Goal: Information Seeking & Learning: Learn about a topic

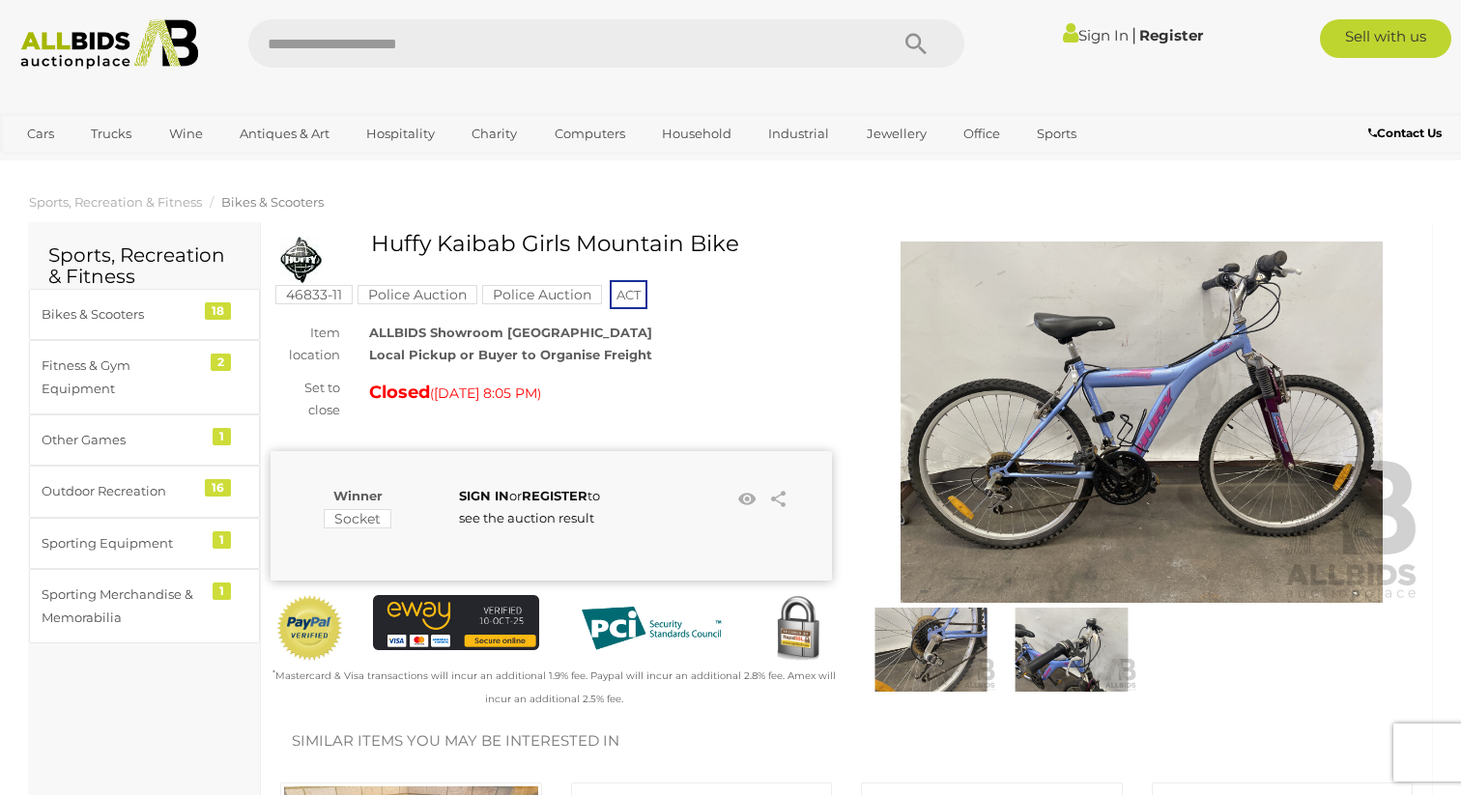
click at [906, 634] on img at bounding box center [931, 650] width 130 height 84
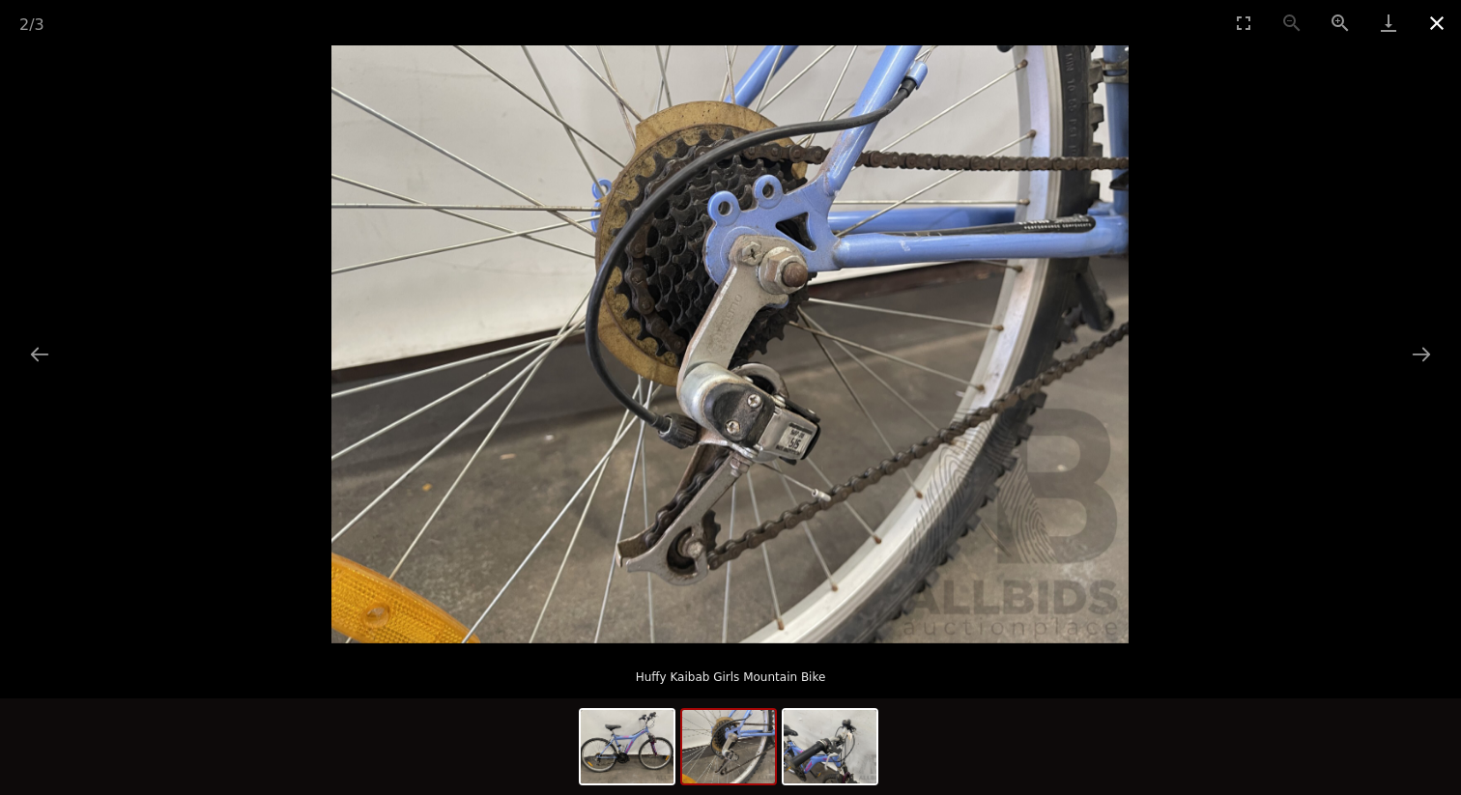
click at [1431, 19] on button "Close gallery" at bounding box center [1437, 22] width 48 height 45
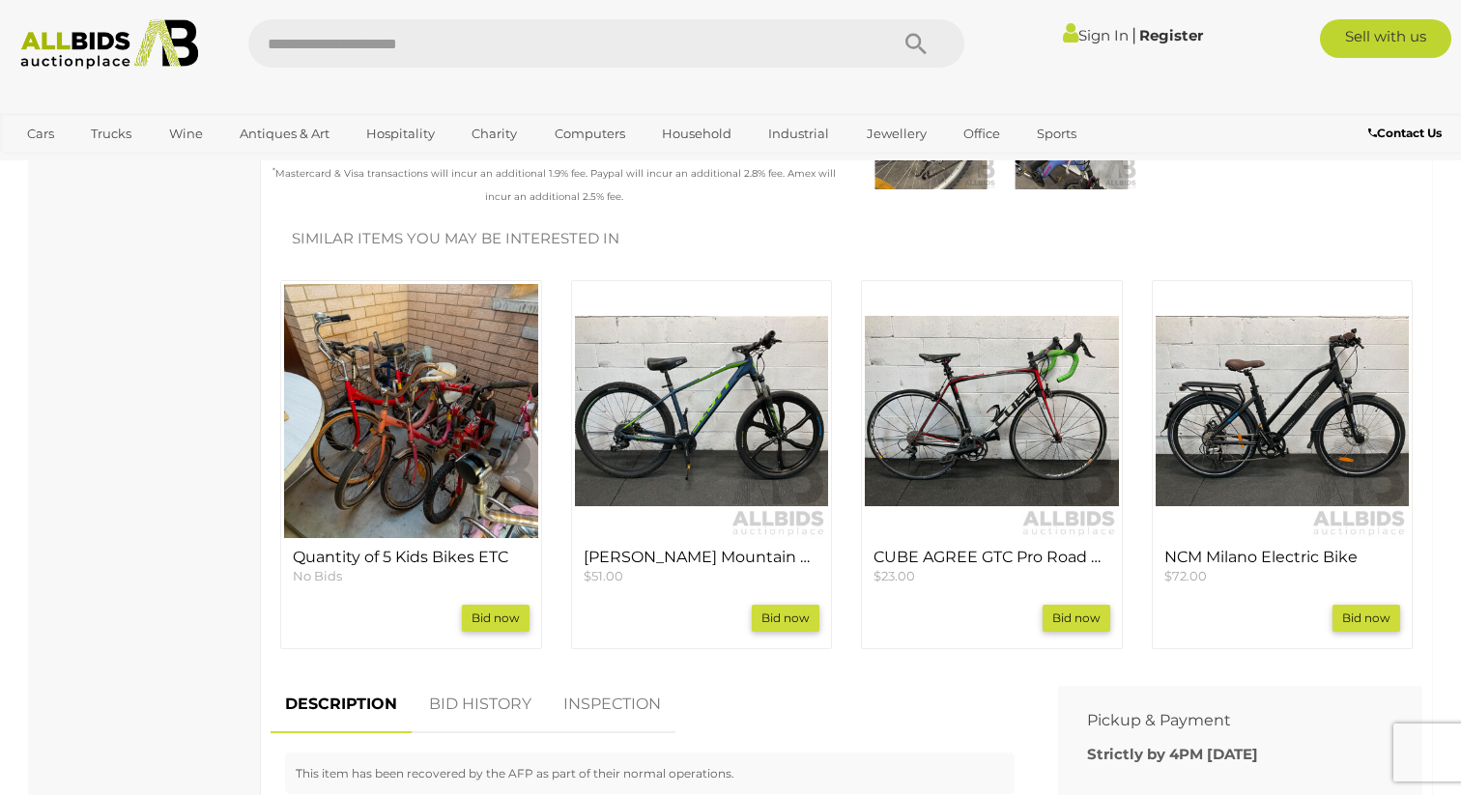
scroll to position [506, 0]
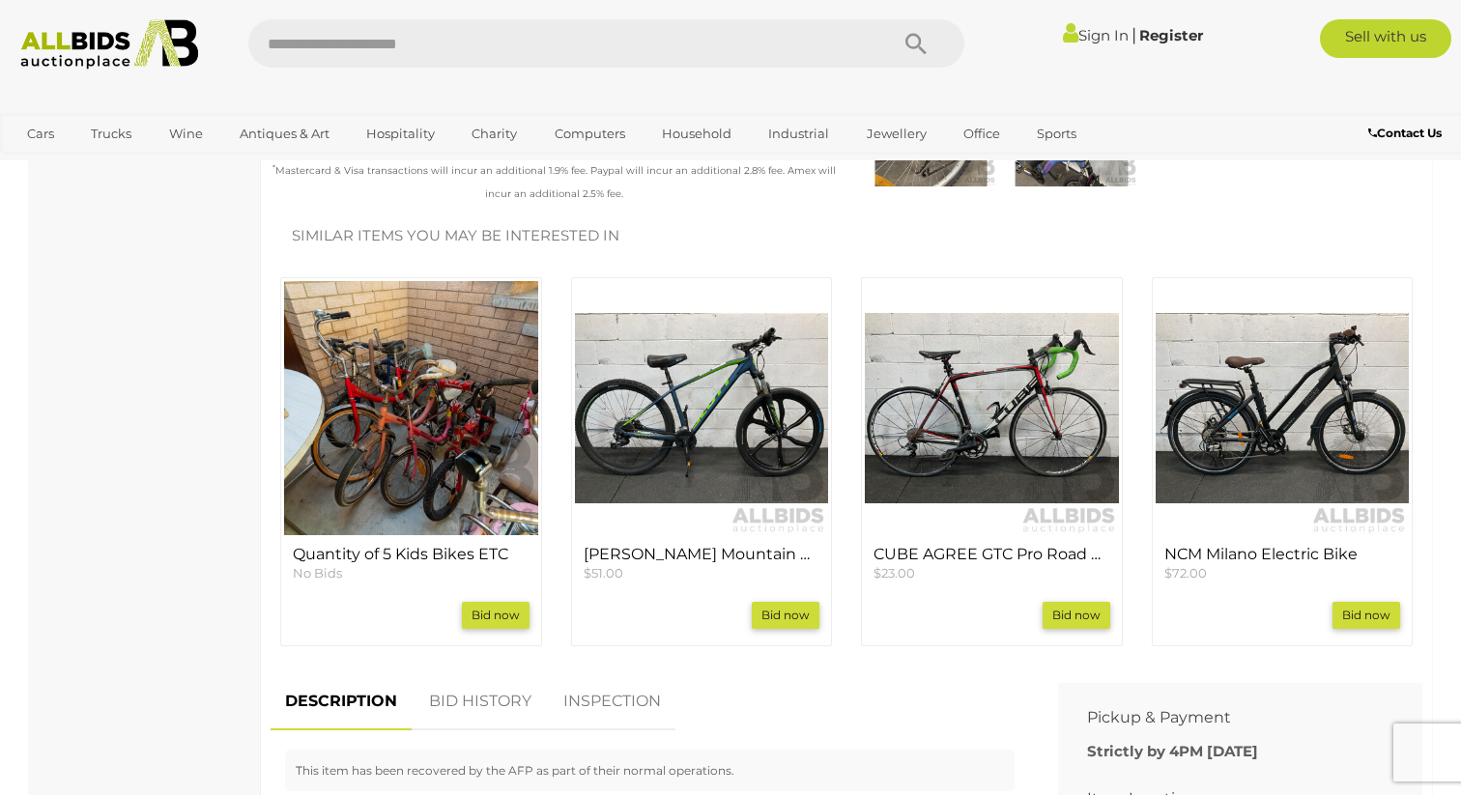
click at [699, 448] on img at bounding box center [702, 408] width 254 height 254
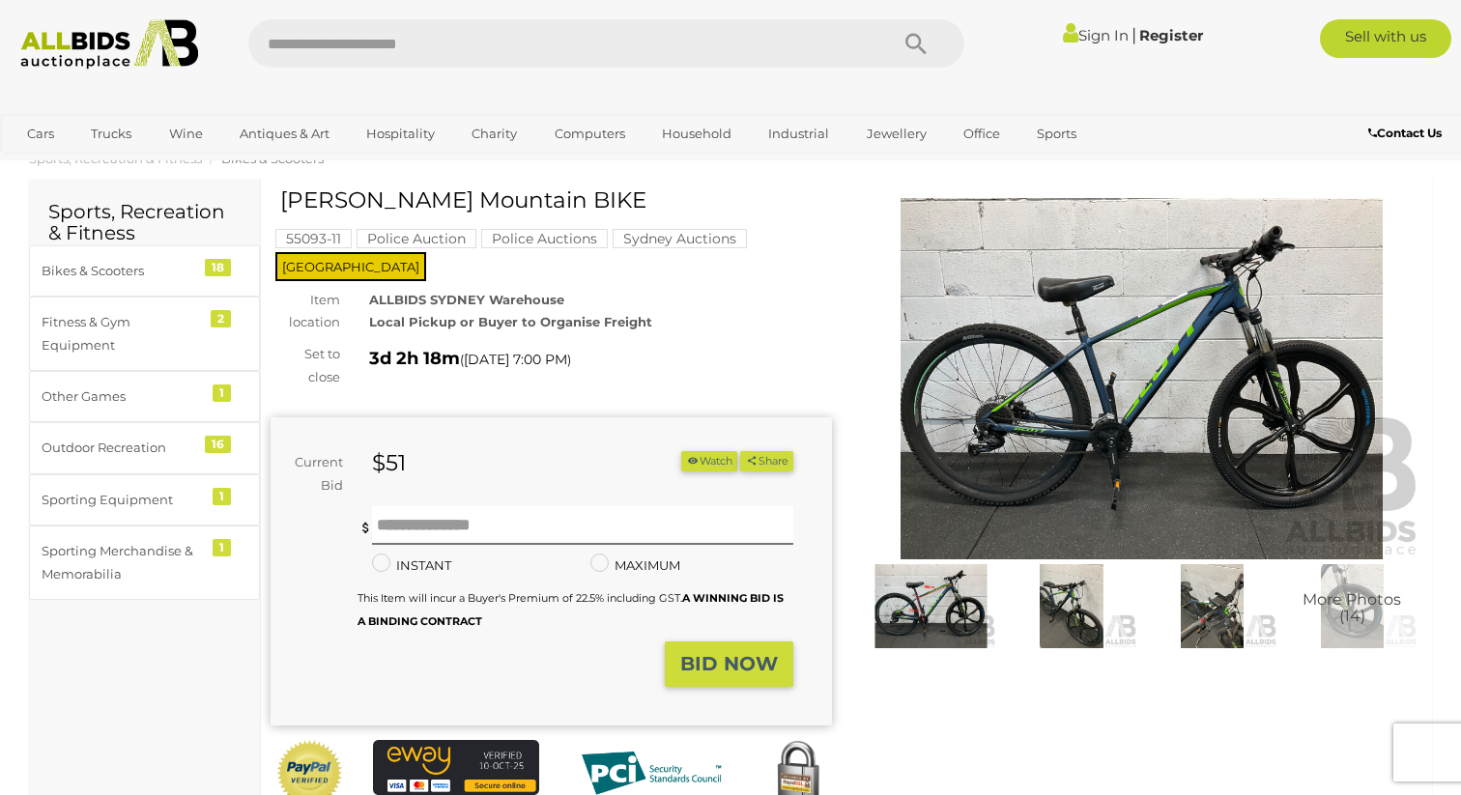
scroll to position [44, 0]
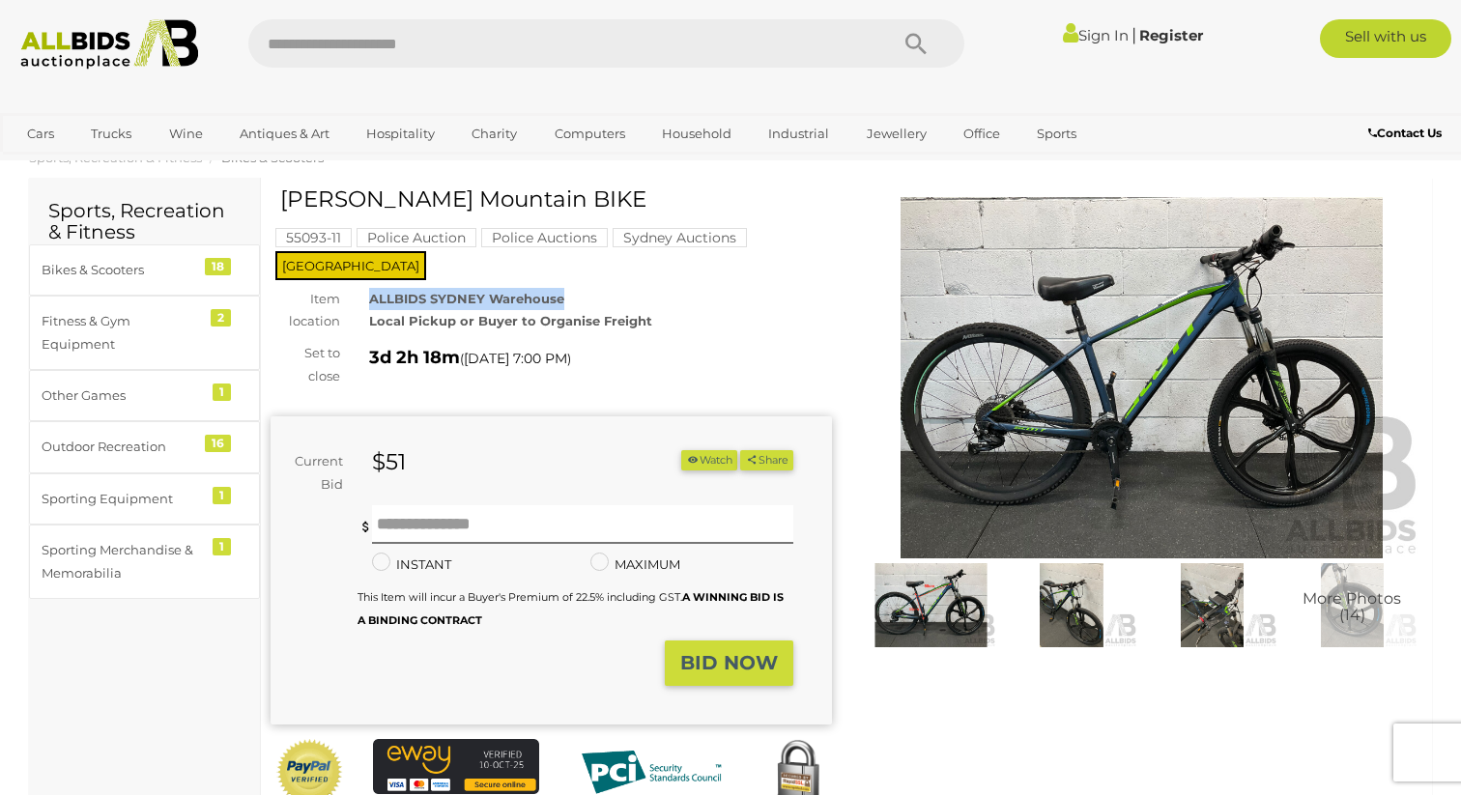
drag, startPoint x: 367, startPoint y: 275, endPoint x: 602, endPoint y: 280, distance: 234.9
click at [602, 288] on div "ALLBIDS SYDNEY Warehouse Local Pickup or Buyer to Organise Freight" at bounding box center [601, 310] width 492 height 45
copy strong "ALLBIDS SYDNEY Warehouse"
